Goal: Information Seeking & Learning: Learn about a topic

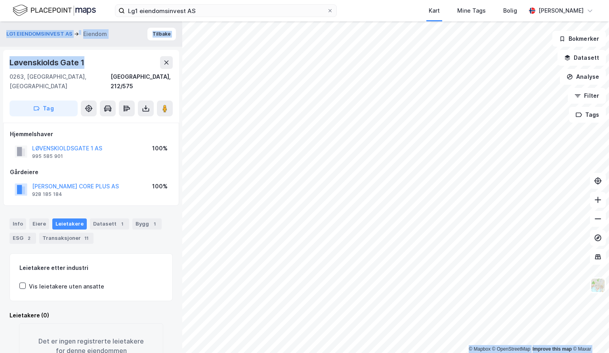
scroll to position [25, 0]
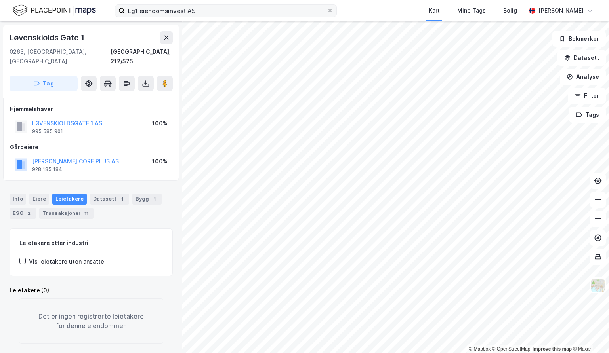
click at [330, 10] on icon at bounding box center [329, 10] width 5 height 5
click at [327, 10] on input "Lg1 eiendomsinvest AS" at bounding box center [226, 11] width 202 height 12
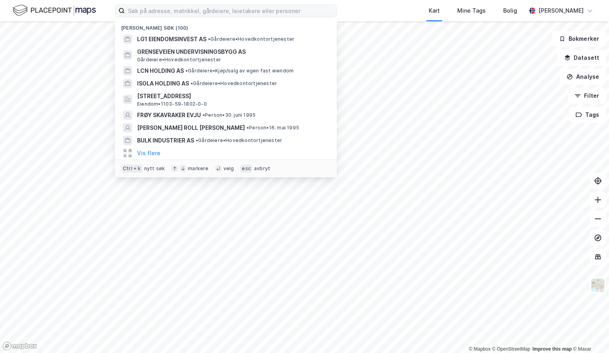
click at [354, 14] on div "Nylige søk (100) LG1 EIENDOMSINVEST AS • Gårdeiere • Hovedkontortjenester GRENS…" at bounding box center [304, 10] width 609 height 21
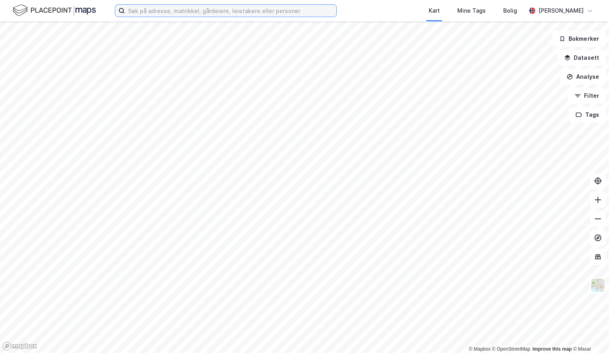
click at [308, 13] on input at bounding box center [230, 11] width 211 height 12
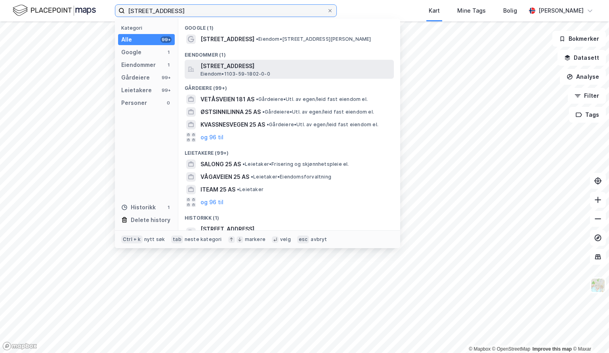
type input "[STREET_ADDRESS]"
click at [284, 68] on span "[STREET_ADDRESS]" at bounding box center [295, 66] width 190 height 10
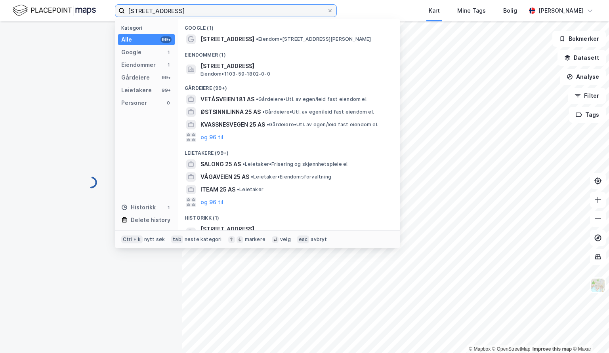
click at [199, 10] on input "[STREET_ADDRESS]" at bounding box center [226, 11] width 202 height 12
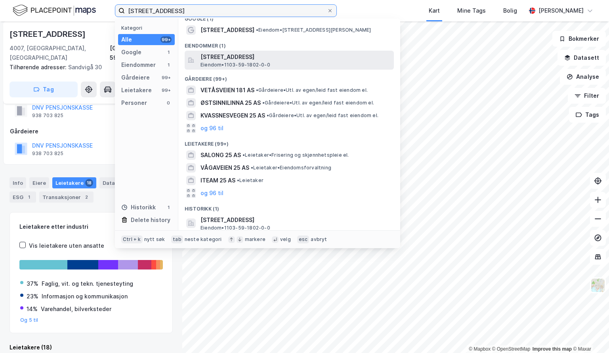
scroll to position [11, 0]
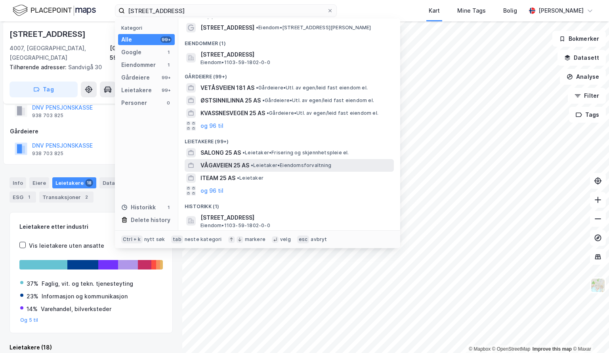
click at [234, 169] on span "VÅGAVEIEN 25 AS" at bounding box center [224, 166] width 49 height 10
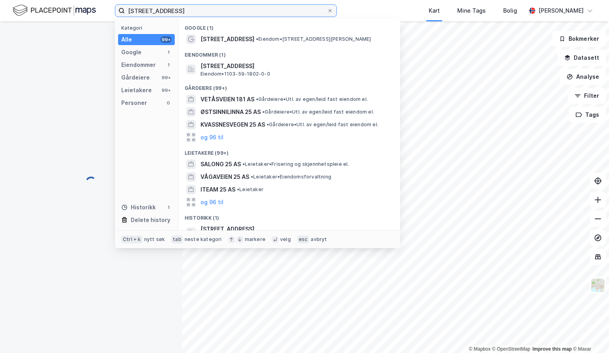
click at [204, 8] on input "[STREET_ADDRESS]" at bounding box center [226, 11] width 202 height 12
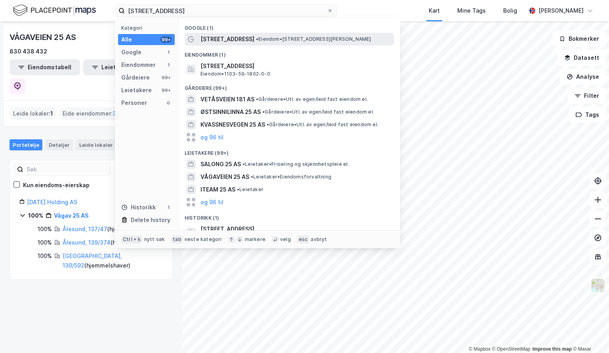
click at [255, 33] on div "[STREET_ADDRESS] • Eiendom • [STREET_ADDRESS][PERSON_NAME]" at bounding box center [289, 39] width 209 height 13
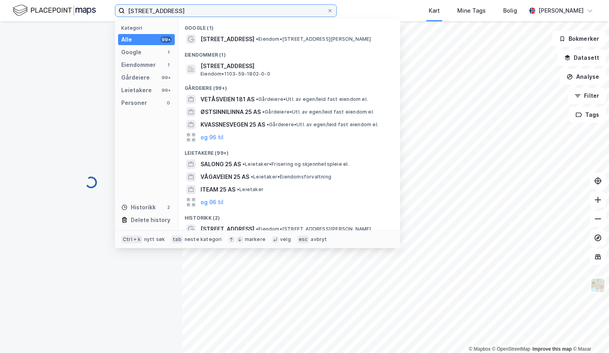
click at [215, 7] on input "[STREET_ADDRESS]" at bounding box center [226, 11] width 202 height 12
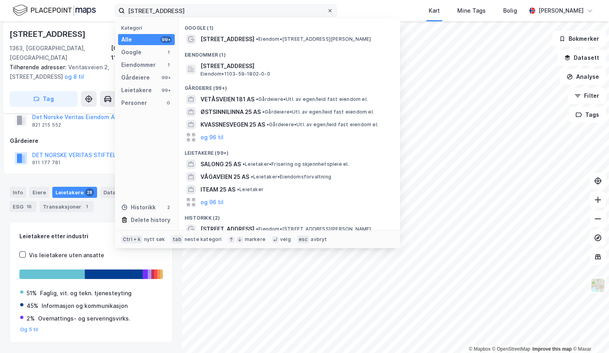
click at [329, 8] on icon at bounding box center [329, 10] width 5 height 5
click at [327, 8] on input "[STREET_ADDRESS]" at bounding box center [226, 11] width 202 height 12
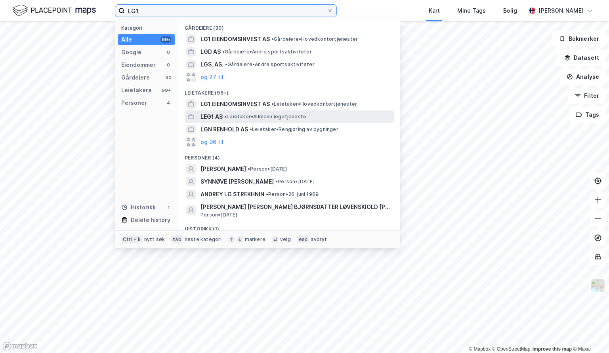
type input "LG1"
click at [299, 116] on span "• Leietaker • Allmenn legetjeneste" at bounding box center [265, 117] width 82 height 6
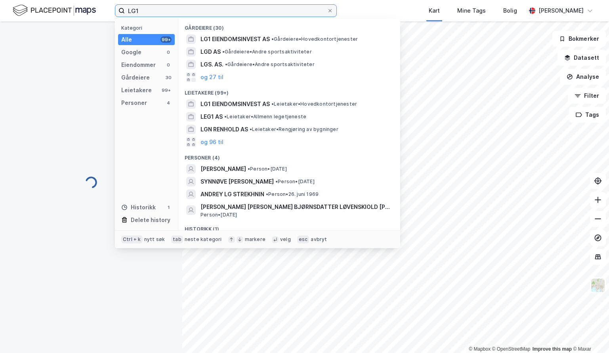
click at [175, 11] on input "LG1" at bounding box center [226, 11] width 202 height 12
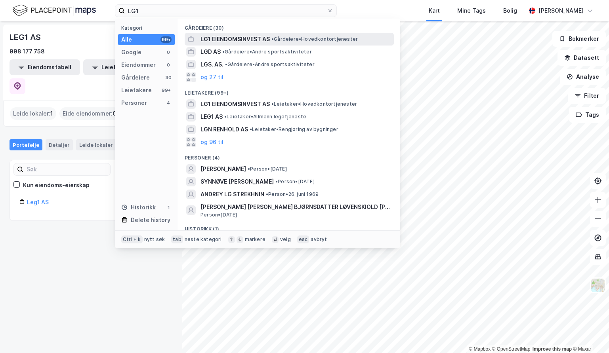
click at [263, 39] on span "LG1 EIENDOMSINVEST AS" at bounding box center [234, 39] width 69 height 10
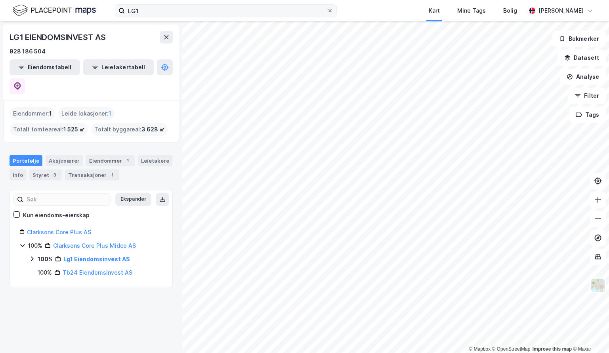
click at [331, 9] on icon at bounding box center [329, 10] width 5 height 5
click at [327, 9] on input "LG1" at bounding box center [226, 11] width 202 height 12
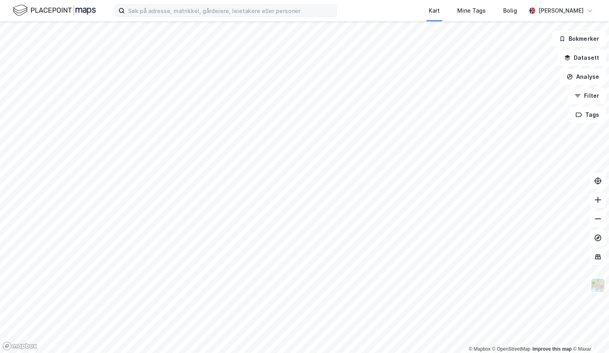
click at [347, 6] on div "Kart Mine Tags [PERSON_NAME] [PERSON_NAME]" at bounding box center [304, 10] width 609 height 21
click at [153, 7] on input at bounding box center [230, 11] width 211 height 12
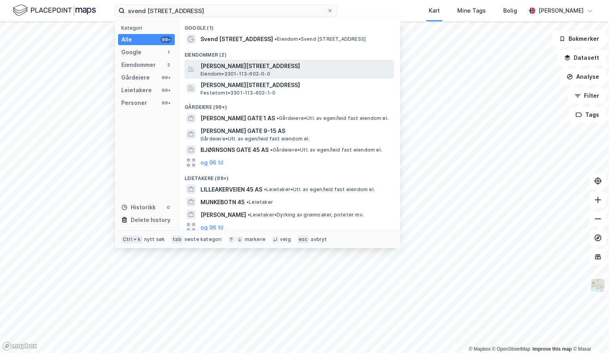
click at [233, 72] on span "Eiendom • 3301-113-602-0-0" at bounding box center [235, 74] width 70 height 6
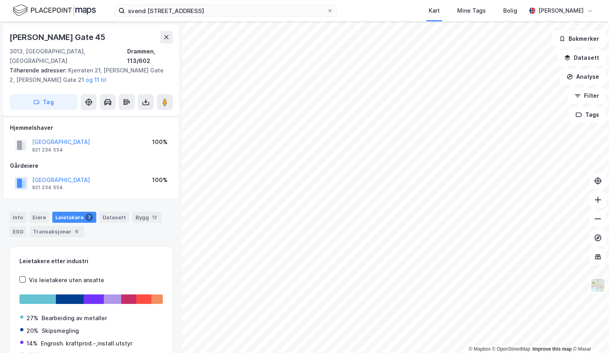
scroll to position [25, 0]
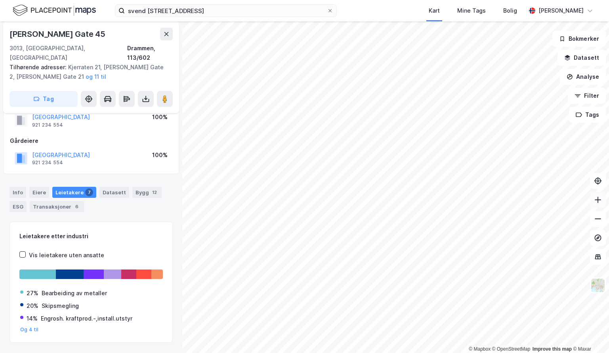
click at [599, 200] on icon at bounding box center [597, 200] width 6 height 1
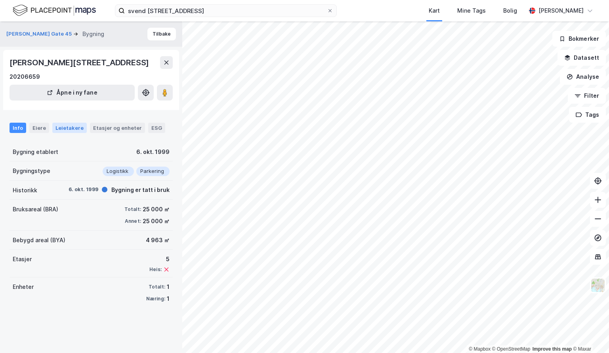
click at [64, 133] on div "Leietakere" at bounding box center [69, 128] width 34 height 10
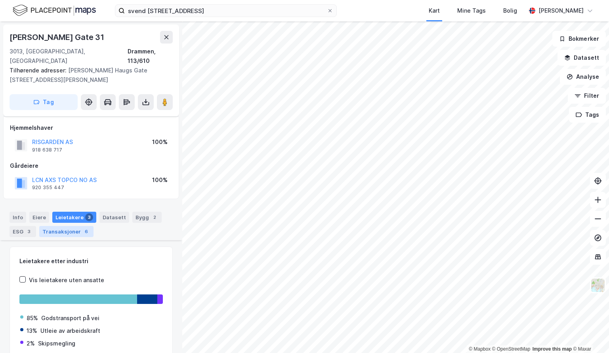
scroll to position [165, 0]
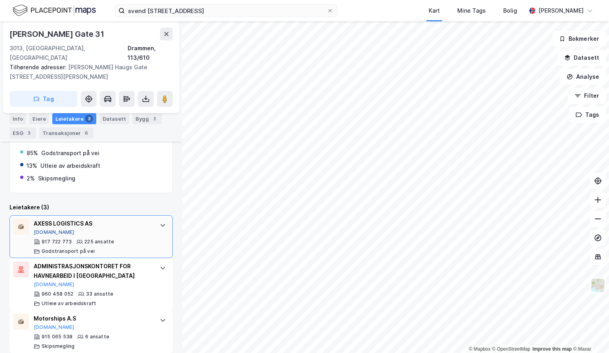
click at [48, 229] on button "[DOMAIN_NAME]" at bounding box center [54, 232] width 41 height 6
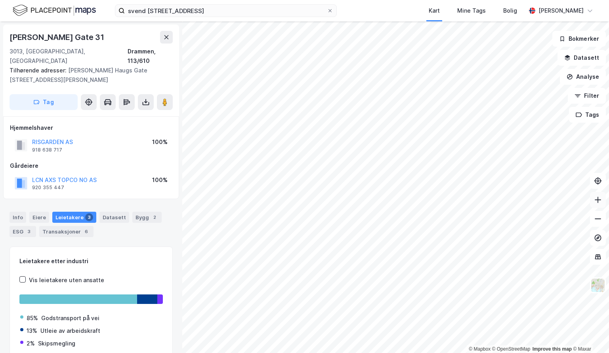
click at [596, 202] on icon at bounding box center [598, 200] width 8 height 8
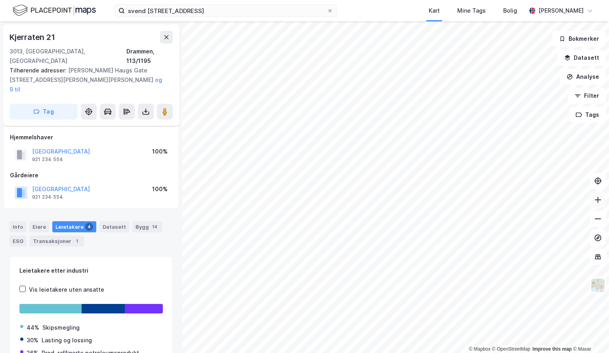
scroll to position [13, 0]
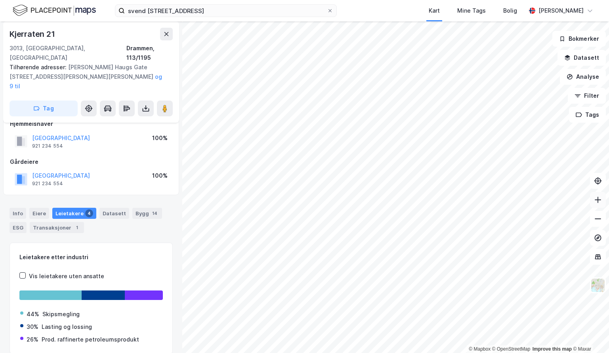
click at [595, 199] on icon at bounding box center [598, 200] width 8 height 8
click at [597, 200] on icon at bounding box center [597, 200] width 1 height 6
click at [61, 222] on div "Transaksjoner 1" at bounding box center [57, 227] width 54 height 11
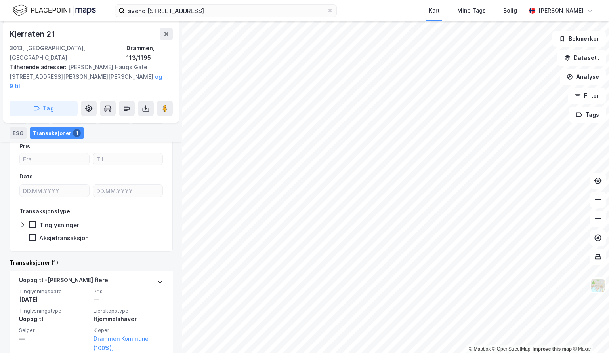
scroll to position [124, 0]
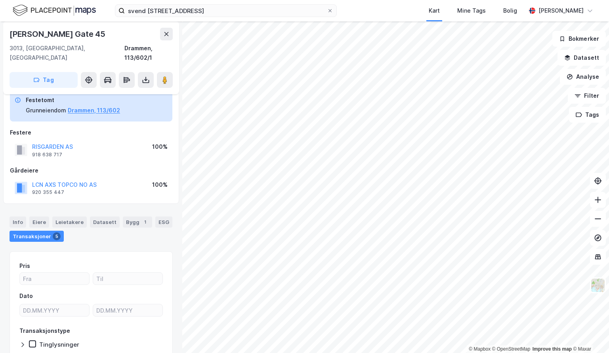
scroll to position [15, 0]
click at [0, 0] on button "LCN AXS TOPCO NO AS" at bounding box center [0, 0] width 0 height 0
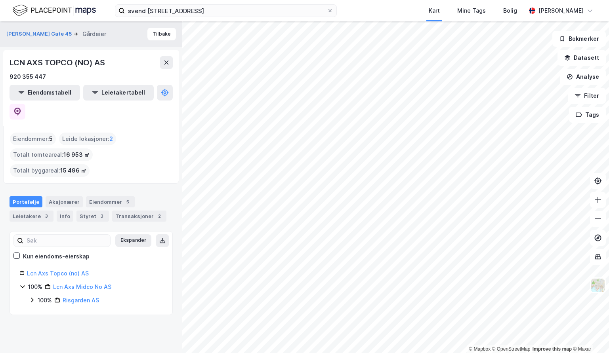
click at [32, 298] on icon at bounding box center [32, 300] width 2 height 5
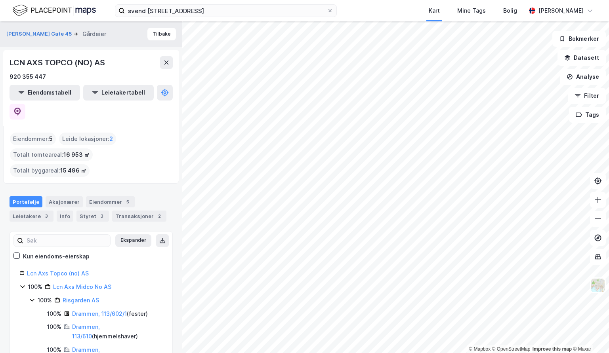
scroll to position [65, 0]
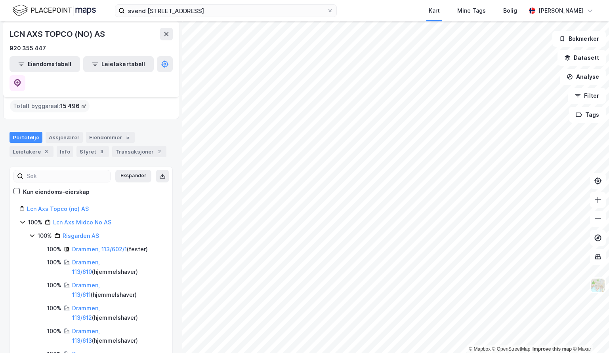
click at [24, 219] on icon at bounding box center [22, 222] width 6 height 6
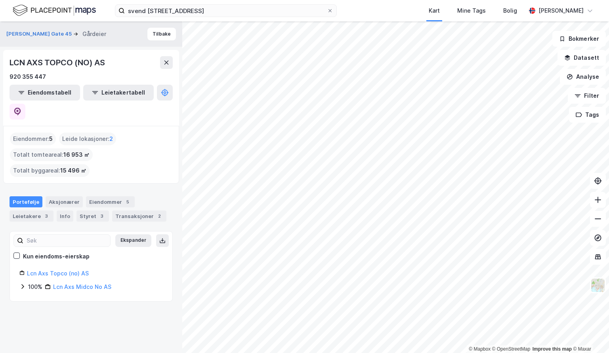
click at [23, 284] on icon at bounding box center [22, 287] width 6 height 6
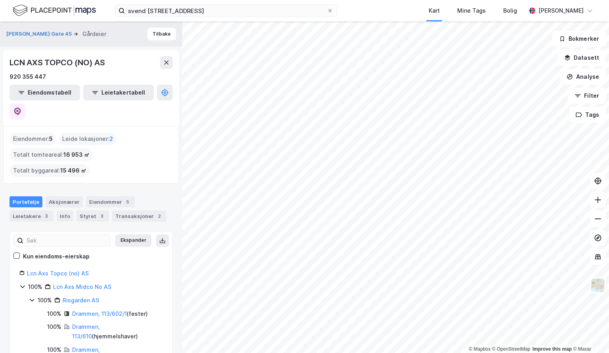
scroll to position [65, 0]
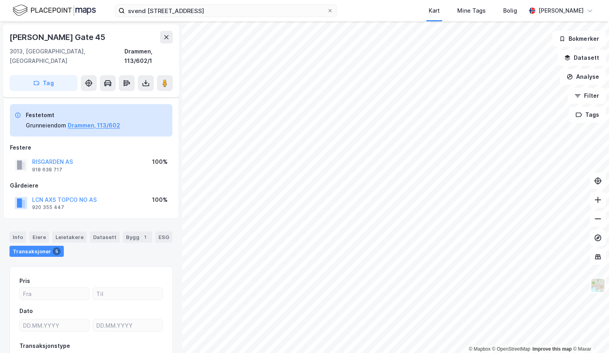
scroll to position [15, 0]
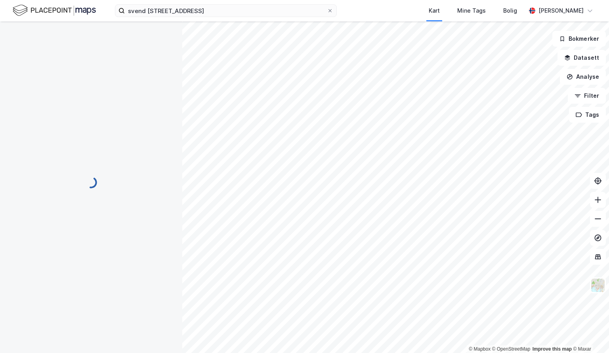
scroll to position [15, 0]
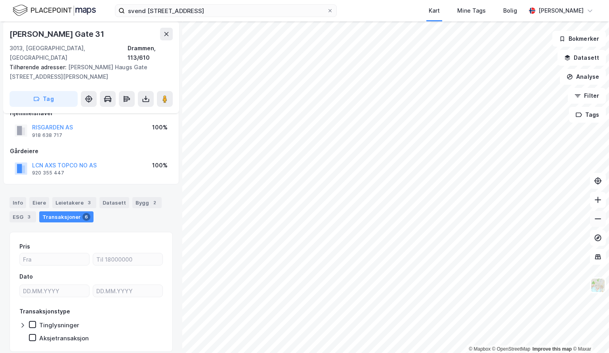
click at [596, 213] on button at bounding box center [598, 219] width 16 height 16
click at [599, 199] on icon at bounding box center [598, 200] width 8 height 8
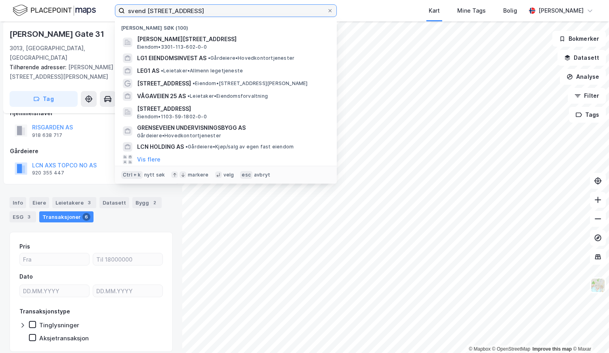
drag, startPoint x: 220, startPoint y: 9, endPoint x: 107, endPoint y: 5, distance: 112.9
click at [107, 5] on div "[PERSON_NAME] gate 45 Nylige søk (100) [PERSON_NAME][STREET_ADDRESS], DRAMMEN E…" at bounding box center [304, 10] width 609 height 21
paste input "Fyrstikkalleen 21"
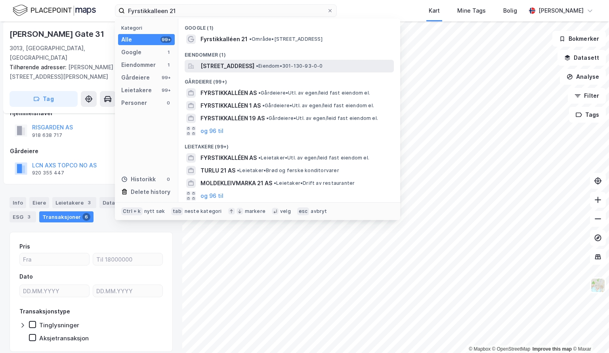
click at [232, 66] on span "[STREET_ADDRESS]" at bounding box center [227, 66] width 54 height 10
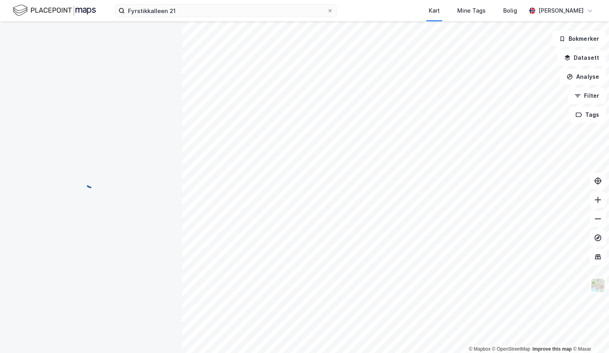
scroll to position [13, 0]
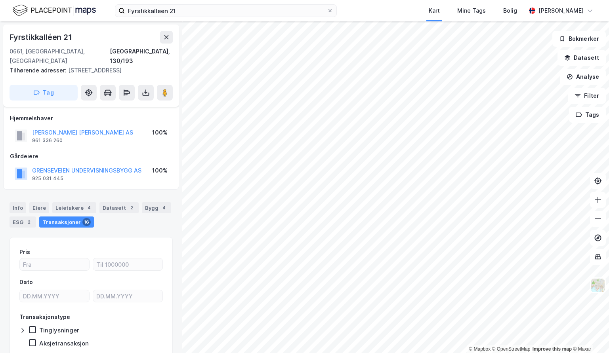
scroll to position [13, 0]
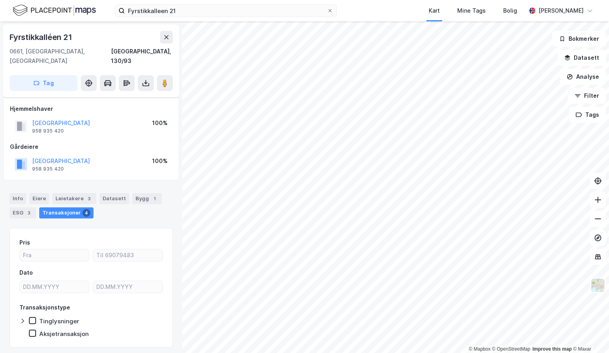
scroll to position [13, 0]
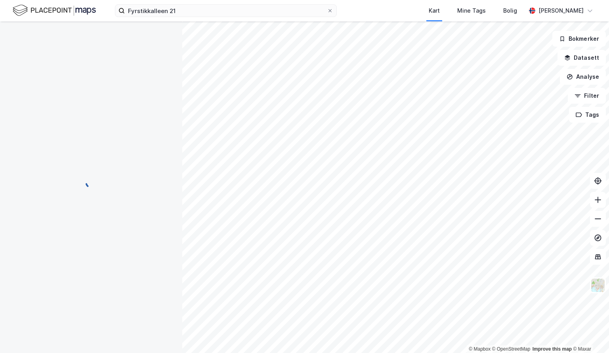
scroll to position [13, 0]
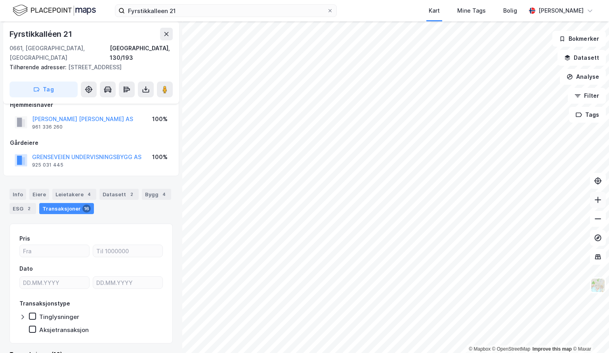
click at [597, 204] on button at bounding box center [598, 200] width 16 height 16
click at [163, 86] on image at bounding box center [164, 90] width 5 height 8
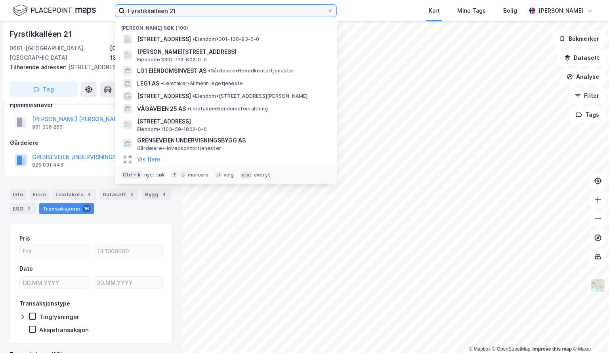
drag, startPoint x: 200, startPoint y: 14, endPoint x: 105, endPoint y: 0, distance: 96.0
click at [105, 0] on div "Fyrstikkalleen 21 Nylige søk (100) [STREET_ADDRESS] • Eiendom • 301-130-93-0-0 …" at bounding box center [304, 10] width 609 height 21
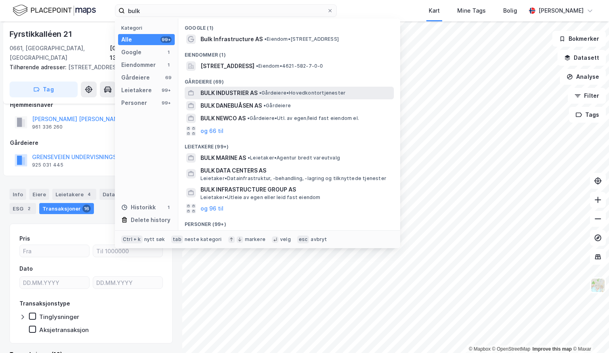
click at [285, 97] on div "BULK INDUSTRIER AS • Gårdeiere • Hovedkontortjenester" at bounding box center [296, 93] width 192 height 10
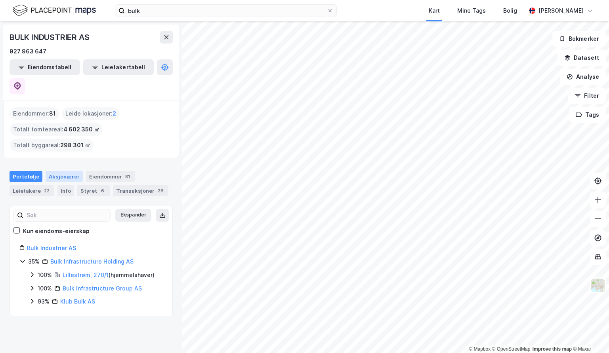
click at [62, 171] on div "Aksjonærer" at bounding box center [64, 176] width 37 height 11
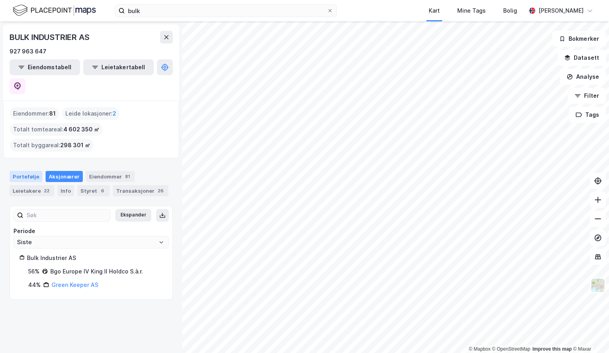
click at [32, 171] on div "Portefølje" at bounding box center [26, 176] width 33 height 11
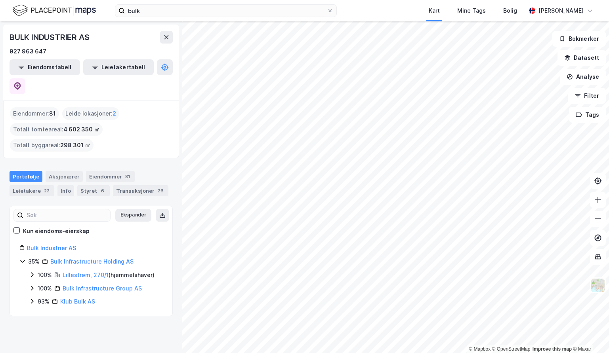
click at [32, 272] on icon at bounding box center [32, 275] width 6 height 6
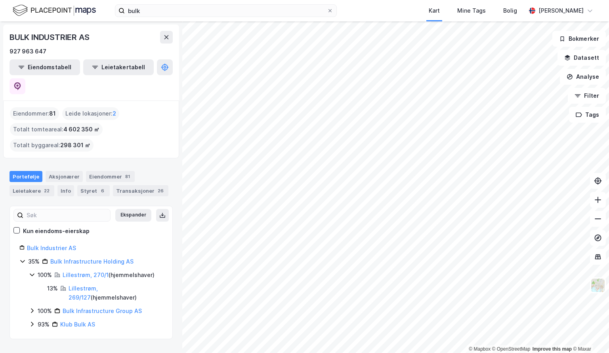
click at [32, 309] on icon at bounding box center [32, 311] width 2 height 5
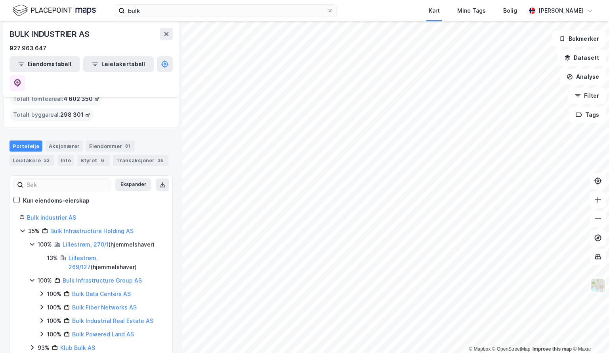
click at [36, 343] on div "93% Klub Bulk AS" at bounding box center [96, 348] width 134 height 10
click at [21, 79] on icon at bounding box center [17, 83] width 7 height 8
click at [601, 203] on icon at bounding box center [598, 200] width 8 height 8
click at [598, 201] on icon at bounding box center [598, 200] width 8 height 8
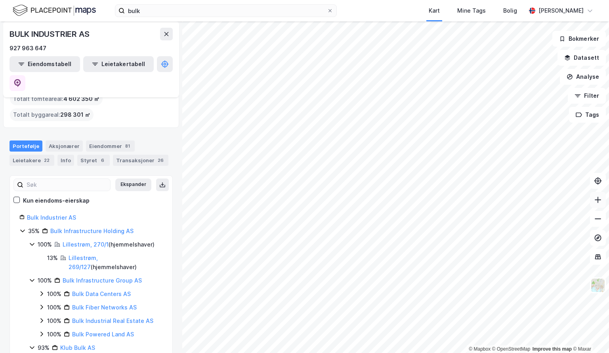
click at [598, 201] on icon at bounding box center [598, 200] width 8 height 8
click at [599, 204] on button at bounding box center [598, 200] width 16 height 16
click at [597, 197] on icon at bounding box center [597, 200] width 1 height 6
click at [598, 226] on button at bounding box center [598, 219] width 16 height 16
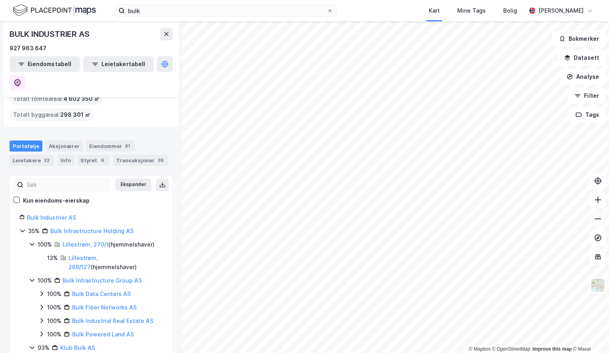
click at [598, 226] on button at bounding box center [598, 219] width 16 height 16
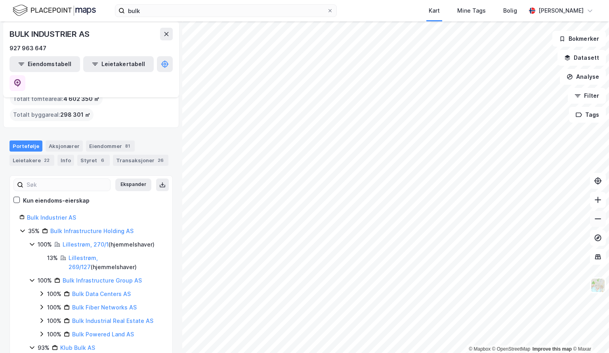
click at [598, 226] on button at bounding box center [598, 219] width 16 height 16
click at [107, 141] on div "Eiendommer 81" at bounding box center [110, 146] width 49 height 11
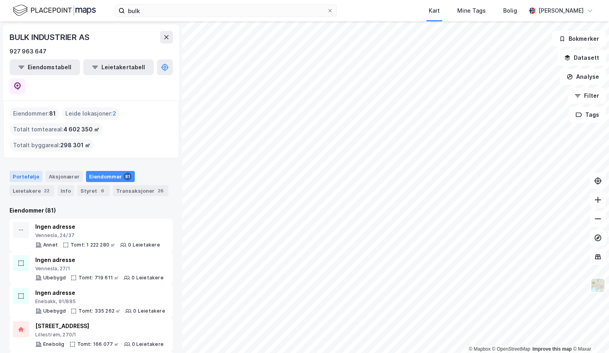
click at [21, 171] on div "Portefølje" at bounding box center [26, 176] width 33 height 11
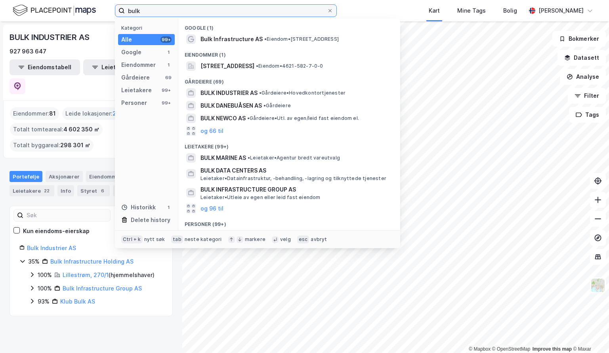
drag, startPoint x: 146, startPoint y: 14, endPoint x: 89, endPoint y: 12, distance: 57.1
click at [89, 12] on div "bulk Kategori Alle 99+ Google 1 Eiendommer 1 Gårdeiere 69 Leietakere 99+ Person…" at bounding box center [304, 10] width 609 height 21
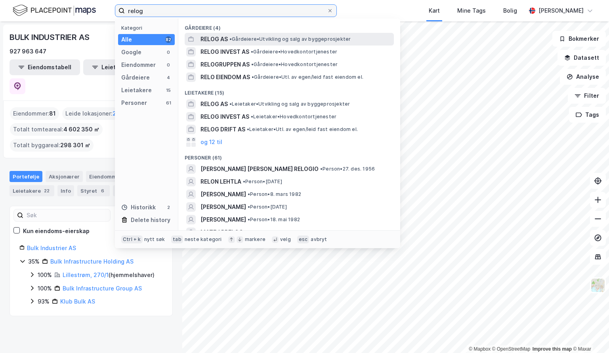
type input "relog"
click at [232, 36] on span "•" at bounding box center [230, 39] width 2 height 6
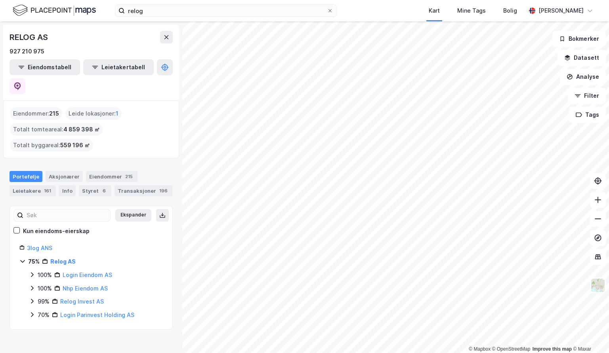
click at [29, 298] on icon at bounding box center [32, 301] width 6 height 6
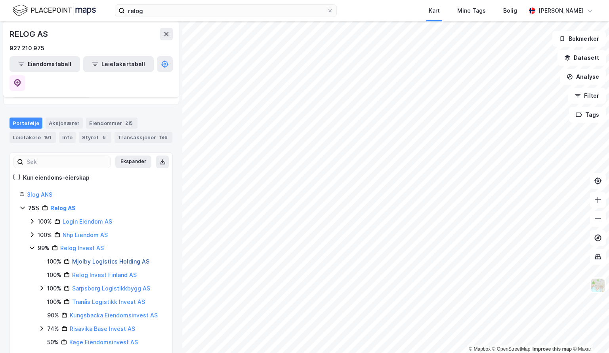
scroll to position [61, 0]
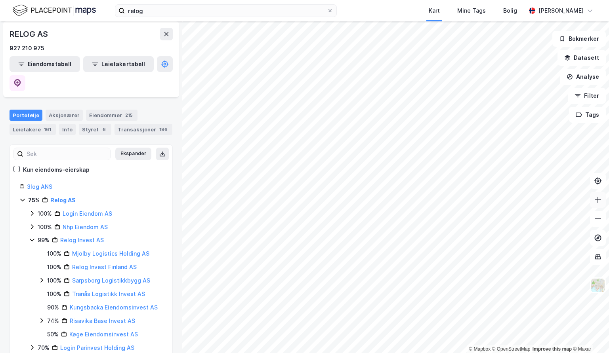
click at [596, 201] on icon at bounding box center [598, 200] width 8 height 8
click at [596, 200] on icon at bounding box center [597, 200] width 6 height 1
click at [40, 124] on div "Leietakere 161" at bounding box center [33, 129] width 46 height 11
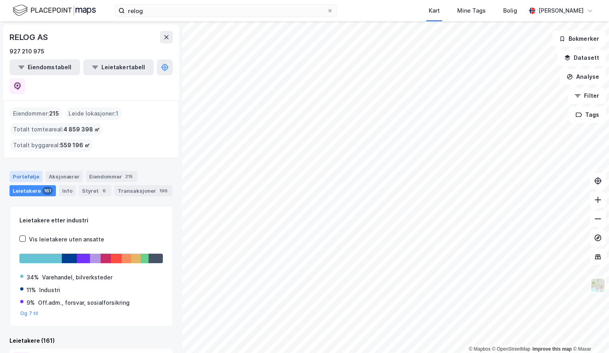
click at [25, 171] on div "Portefølje" at bounding box center [26, 176] width 33 height 11
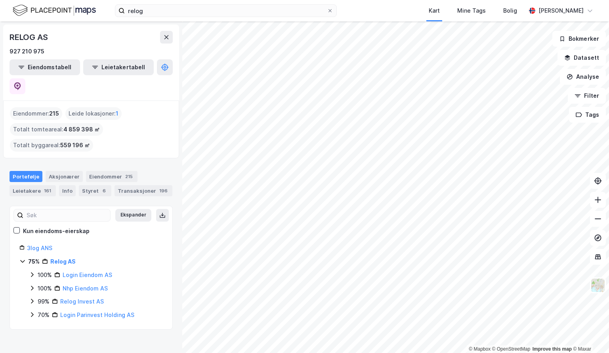
click at [29, 298] on icon at bounding box center [32, 301] width 6 height 6
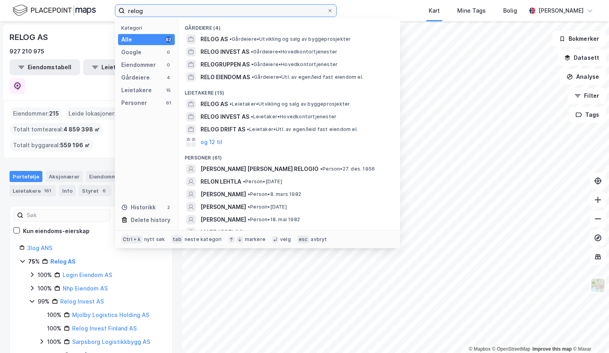
drag, startPoint x: 153, startPoint y: 9, endPoint x: 100, endPoint y: 6, distance: 53.5
click at [100, 6] on div "relog Kategori Alle 82 Google 0 Eiendommer 0 Gårdeiere 4 Leietakere 15 Personer…" at bounding box center [304, 10] width 609 height 21
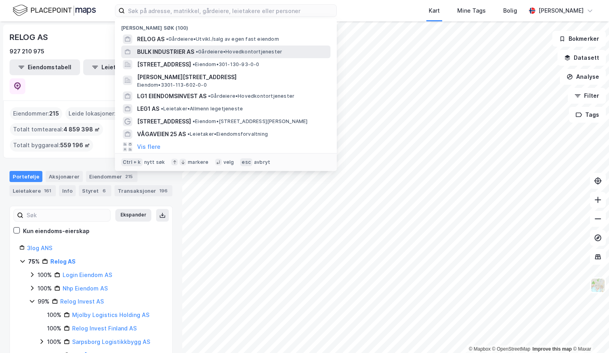
click at [156, 52] on span "BULK INDUSTRIER AS" at bounding box center [165, 52] width 57 height 10
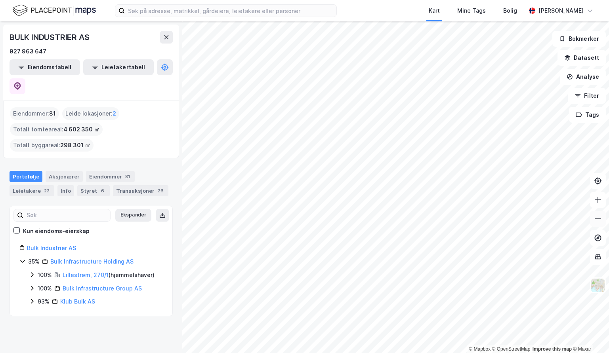
click at [596, 222] on icon at bounding box center [598, 219] width 8 height 8
click at [599, 201] on icon at bounding box center [598, 200] width 8 height 8
click at [598, 219] on icon at bounding box center [597, 219] width 6 height 1
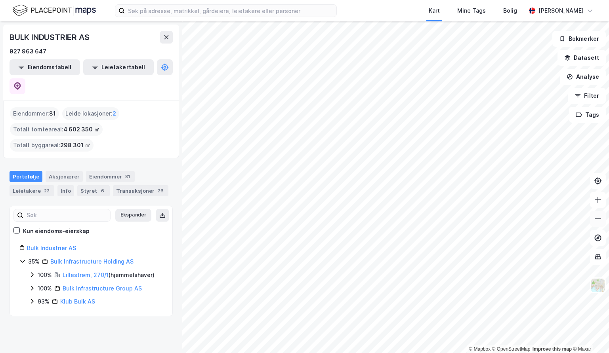
click at [598, 219] on icon at bounding box center [597, 219] width 6 height 1
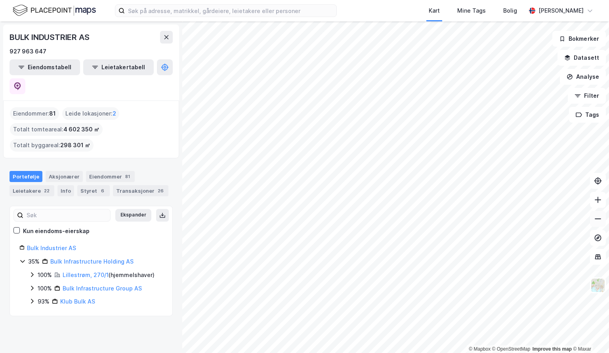
click at [598, 219] on icon at bounding box center [597, 219] width 6 height 1
click at [222, 9] on input at bounding box center [230, 11] width 211 height 12
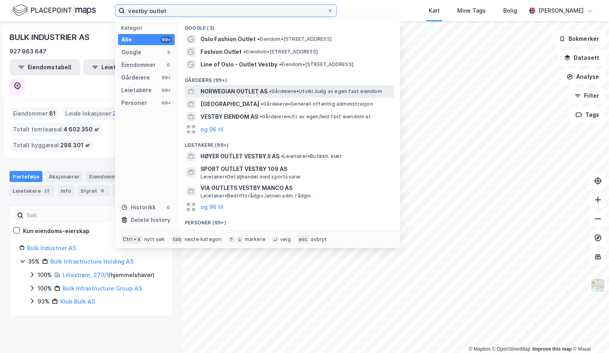
type input "vestby outlet"
click at [242, 91] on span "NORWEGIAN OUTLET AS" at bounding box center [233, 92] width 67 height 10
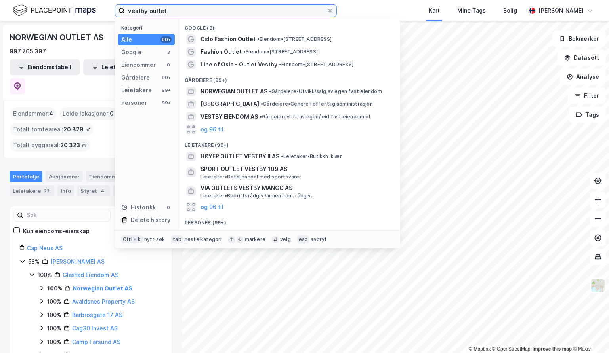
click at [186, 15] on input "vestby outlet" at bounding box center [226, 11] width 202 height 12
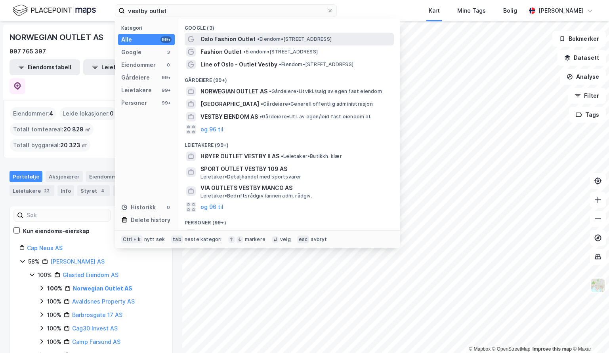
click at [233, 37] on span "Oslo Fashion Outlet" at bounding box center [227, 39] width 55 height 10
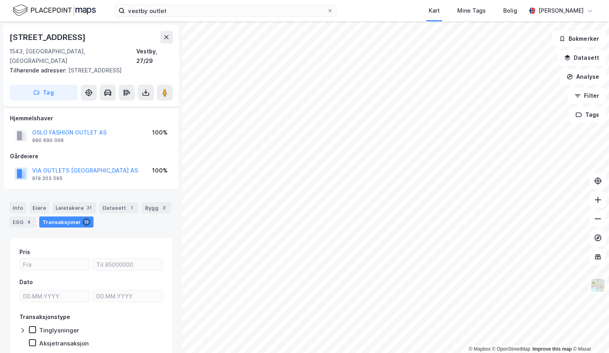
scroll to position [13, 0]
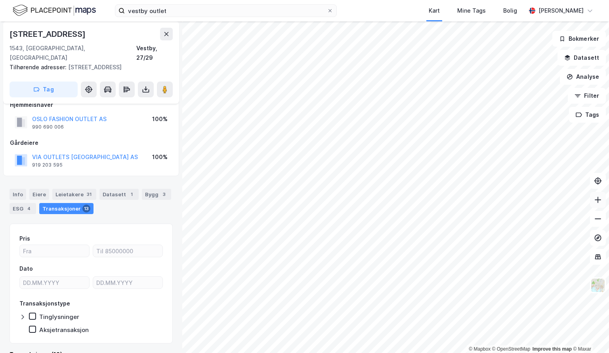
click at [596, 202] on icon at bounding box center [598, 200] width 8 height 8
click at [596, 220] on icon at bounding box center [598, 219] width 8 height 8
click at [173, 78] on div "[STREET_ADDRESS], 27/29 Tilhørende adresser: [STREET_ADDRESS] Tag" at bounding box center [91, 62] width 176 height 82
click at [169, 82] on button at bounding box center [165, 90] width 16 height 16
